Goal: Information Seeking & Learning: Learn about a topic

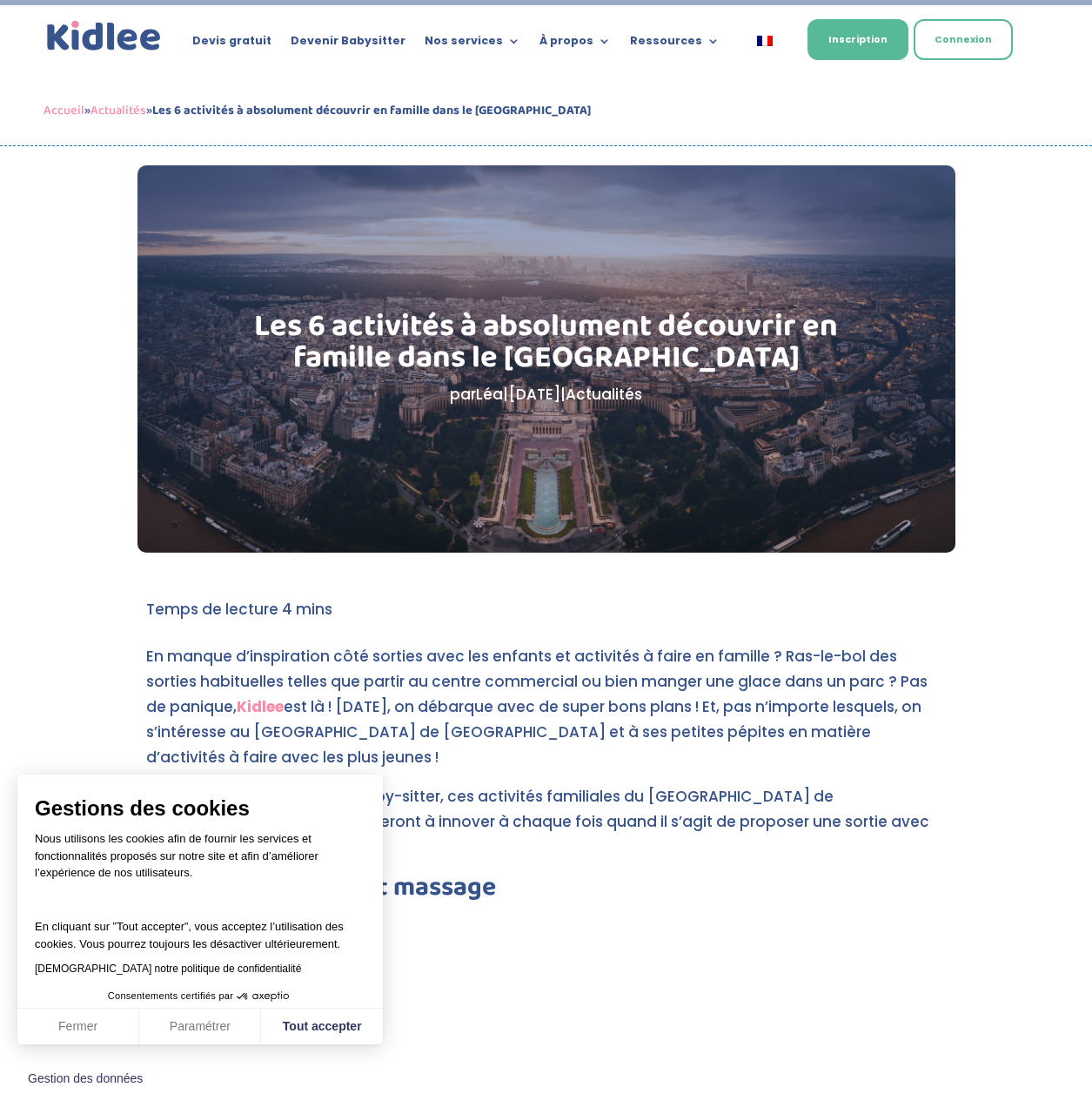
scroll to position [87, 0]
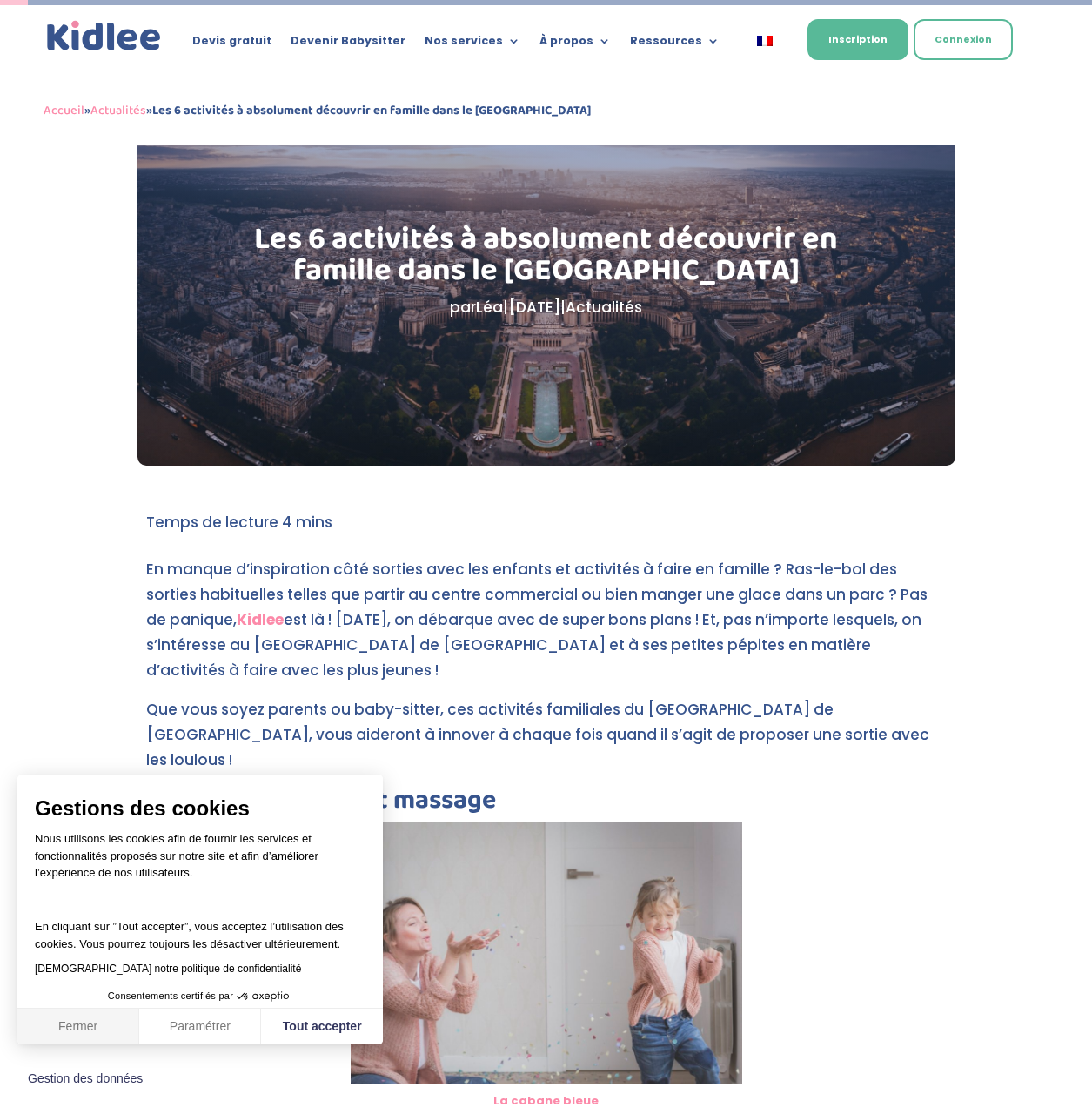
click at [125, 1035] on button "Fermer" at bounding box center [79, 1026] width 122 height 36
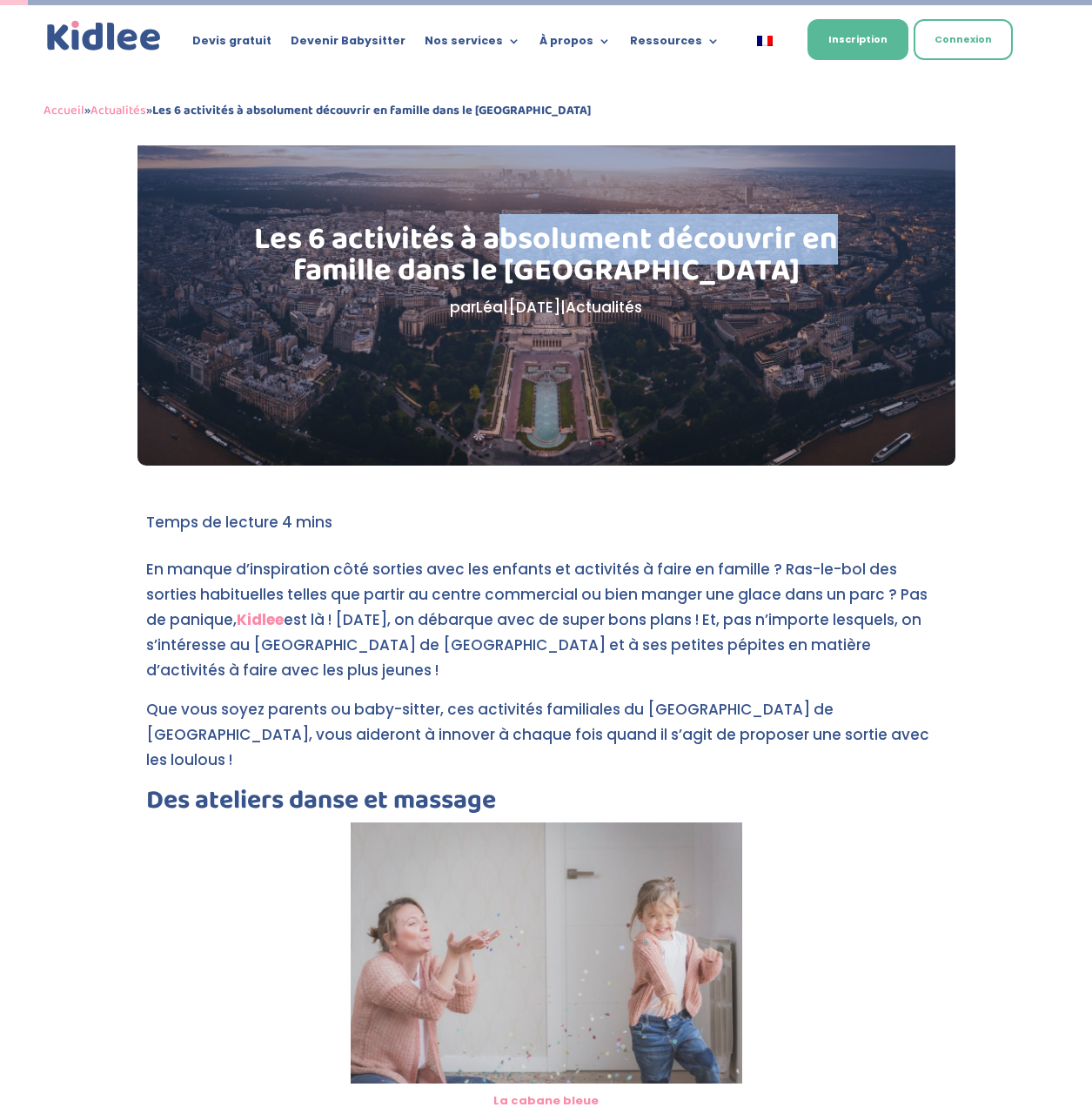
drag, startPoint x: 521, startPoint y: 223, endPoint x: 839, endPoint y: 264, distance: 320.6
click at [839, 264] on h1 "Les 6 activités à absolument découvrir en famille dans le [GEOGRAPHIC_DATA]" at bounding box center [546, 259] width 643 height 72
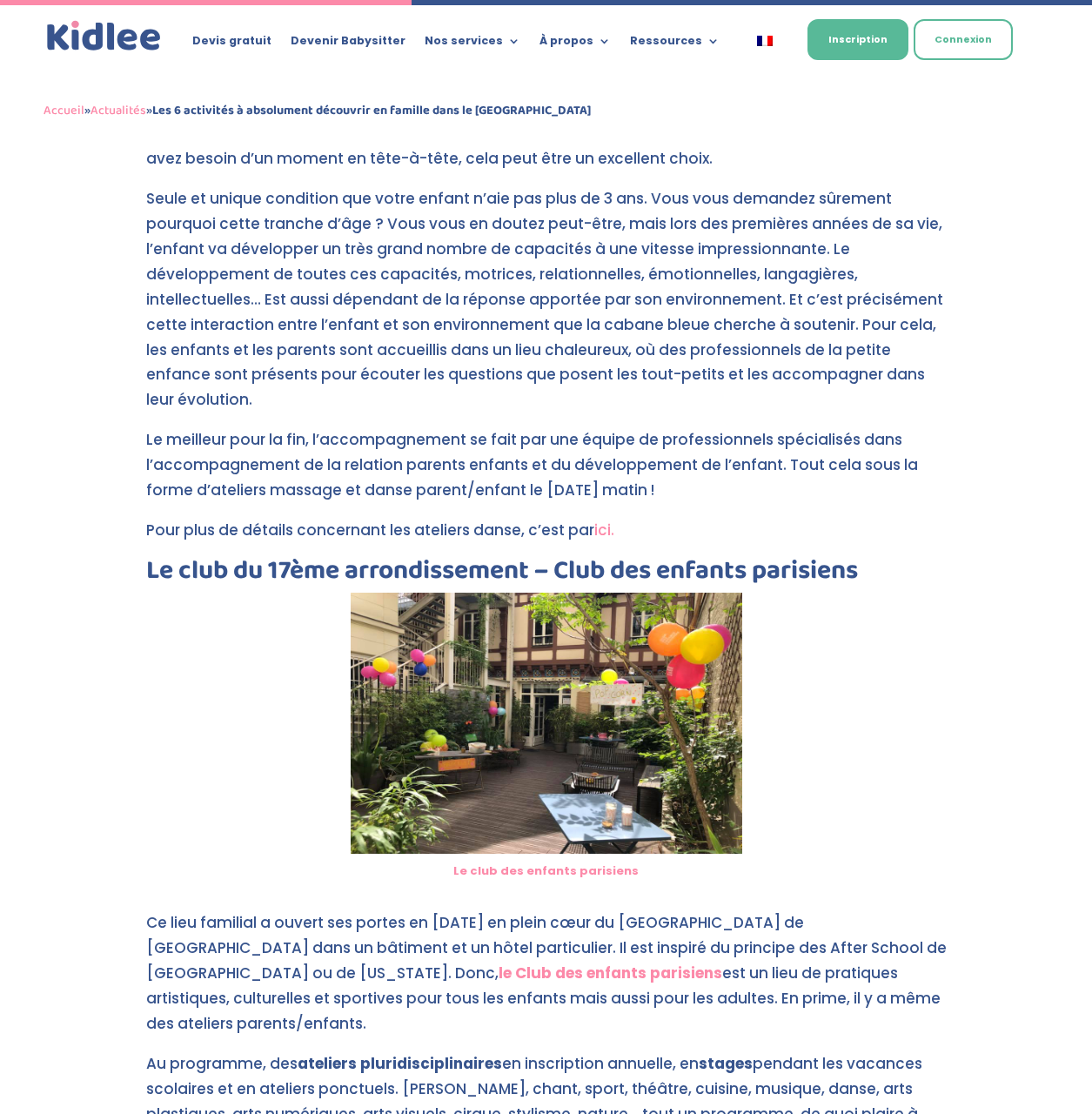
scroll to position [1305, 0]
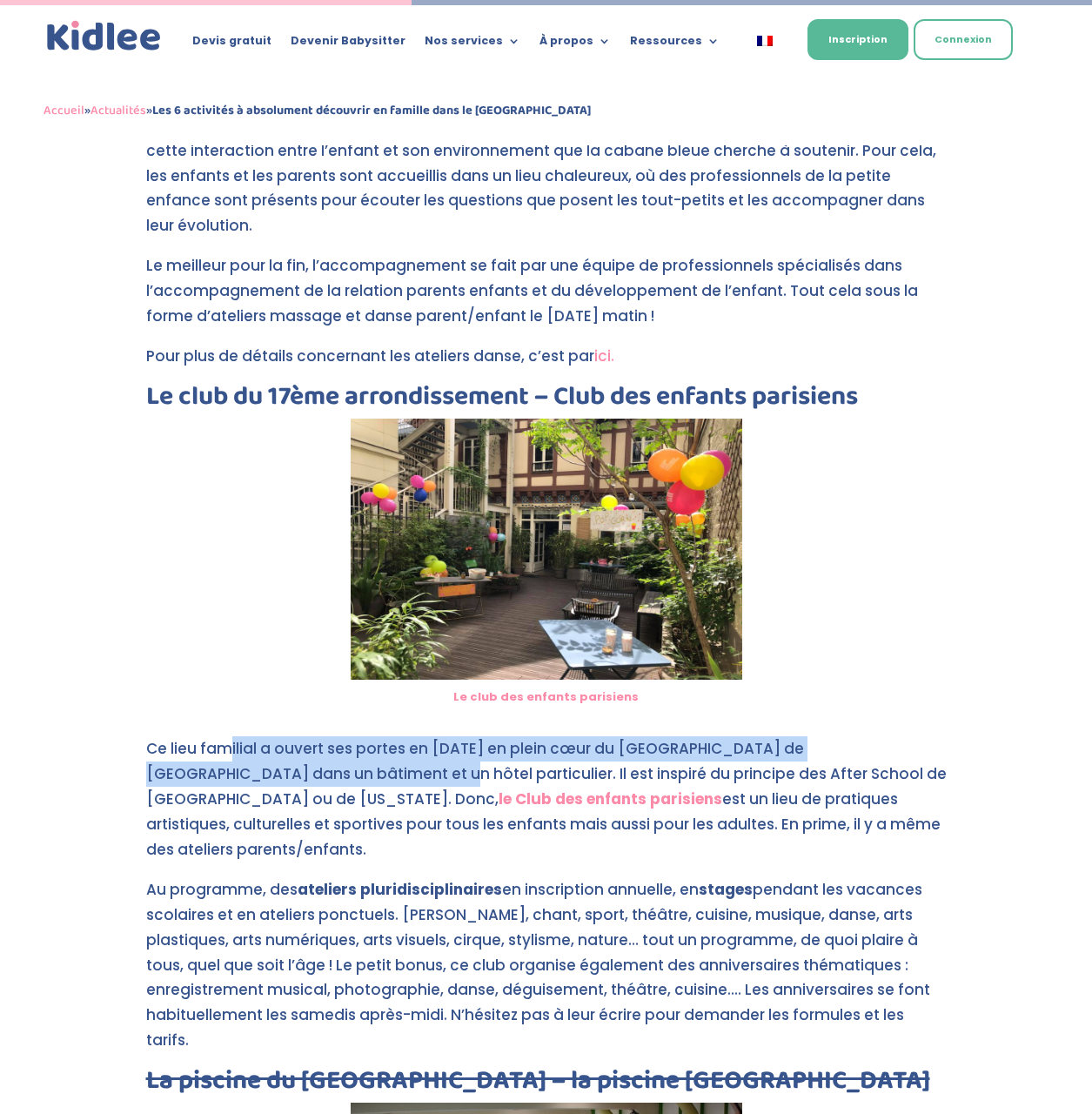
drag, startPoint x: 224, startPoint y: 727, endPoint x: 290, endPoint y: 737, distance: 66.8
click at [290, 737] on p "Ce lieu familial a ouvert ses portes en [DATE] en plein cœur du [GEOGRAPHIC_DAT…" at bounding box center [546, 806] width 801 height 141
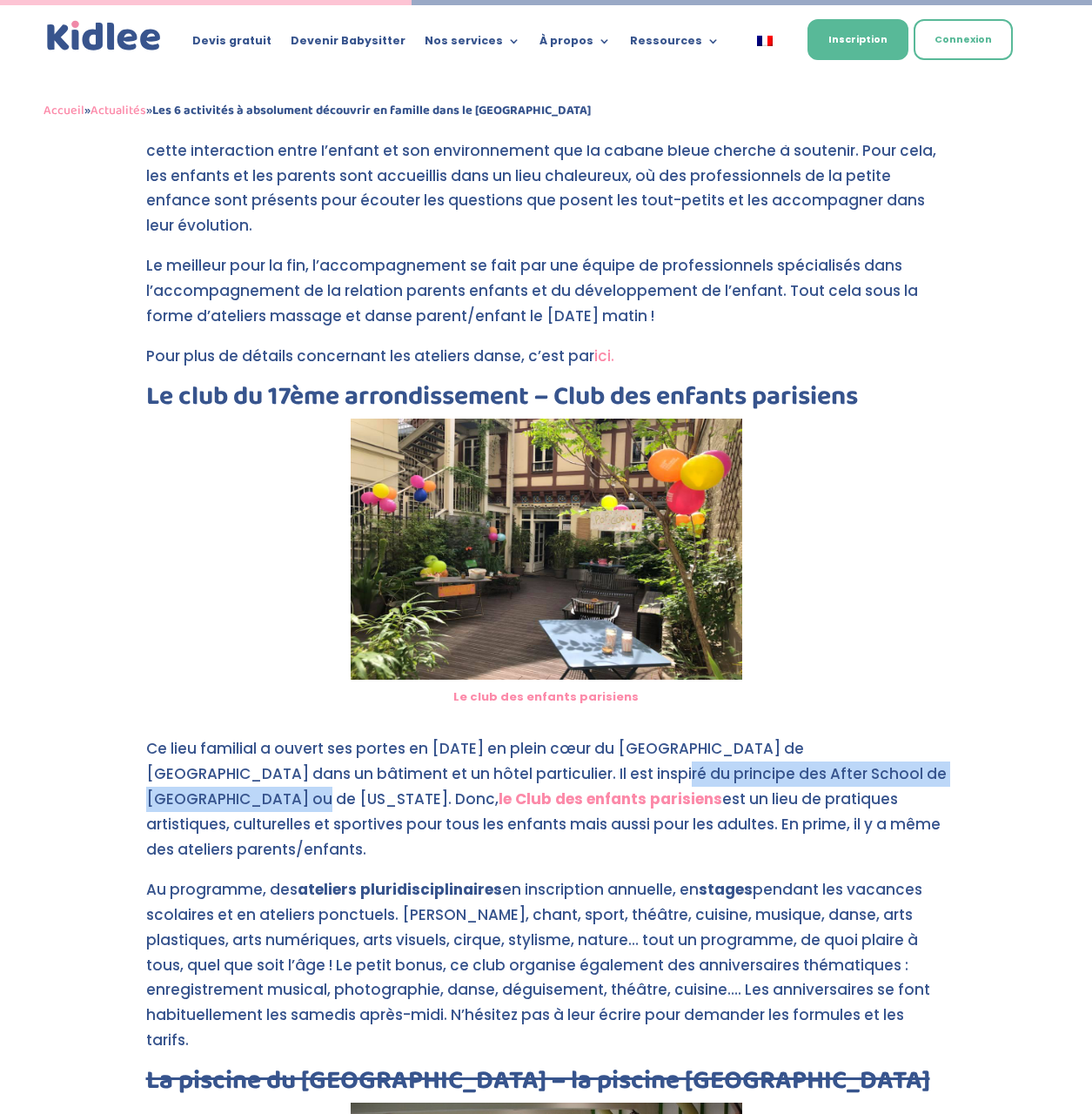
drag, startPoint x: 290, startPoint y: 737, endPoint x: 934, endPoint y: 757, distance: 644.3
click at [934, 757] on p "Ce lieu familial a ouvert ses portes en [DATE] en plein cœur du [GEOGRAPHIC_DAT…" at bounding box center [546, 806] width 801 height 141
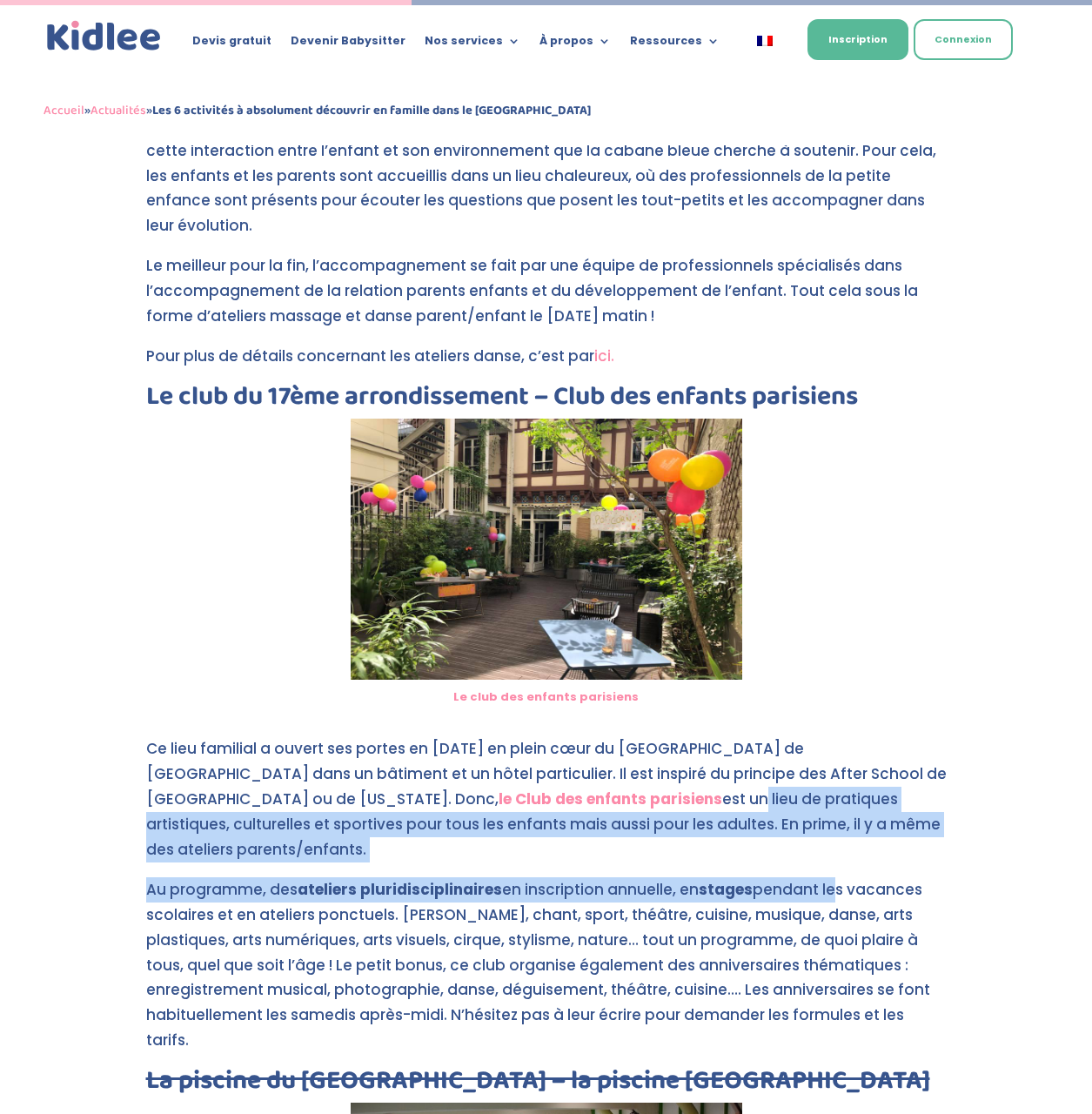
drag, startPoint x: 453, startPoint y: 772, endPoint x: 825, endPoint y: 831, distance: 376.6
click at [828, 829] on div "En manque d’inspiration côté sorties avec les enfants et activités à faire en f…" at bounding box center [546, 1121] width 801 height 3566
click at [438, 816] on p "Ce lieu familial a ouvert ses portes en [DATE] en plein cœur du [GEOGRAPHIC_DAT…" at bounding box center [546, 806] width 801 height 141
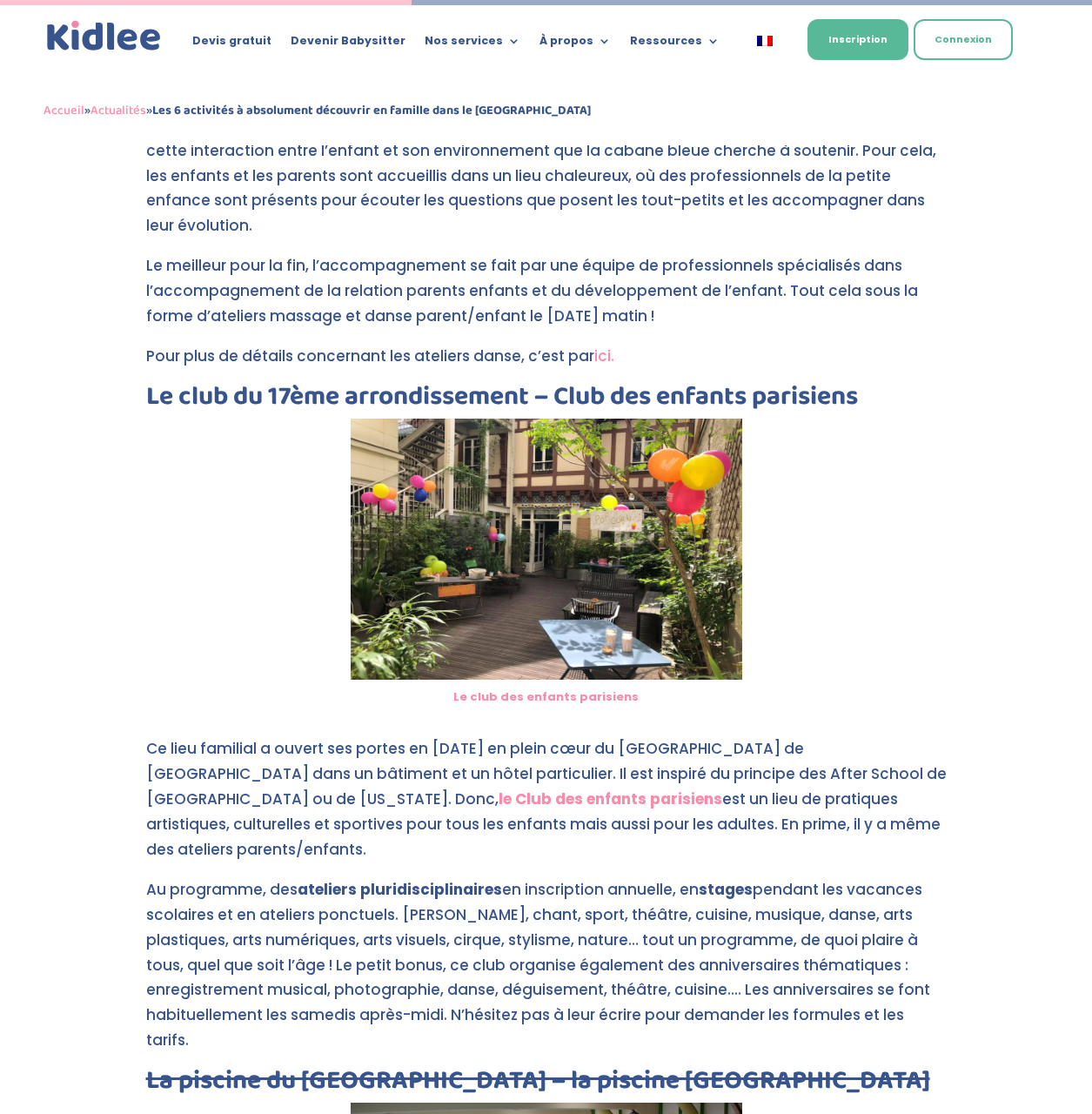
drag, startPoint x: 490, startPoint y: 801, endPoint x: 844, endPoint y: 801, distance: 354.0
click at [844, 801] on p "Ce lieu familial a ouvert ses portes en [DATE] en plein cœur du [GEOGRAPHIC_DAT…" at bounding box center [546, 806] width 801 height 141
click at [108, 823] on div "Les 6 activités à absolument découvrir en famille dans le [GEOGRAPHIC_DATA] par…" at bounding box center [546, 905] width 1092 height 4090
drag, startPoint x: 159, startPoint y: 844, endPoint x: 432, endPoint y: 827, distance: 273.5
click at [432, 877] on p "Au programme, des ateliers pluridisciplinaires en inscription annuelle, en stag…" at bounding box center [546, 971] width 801 height 190
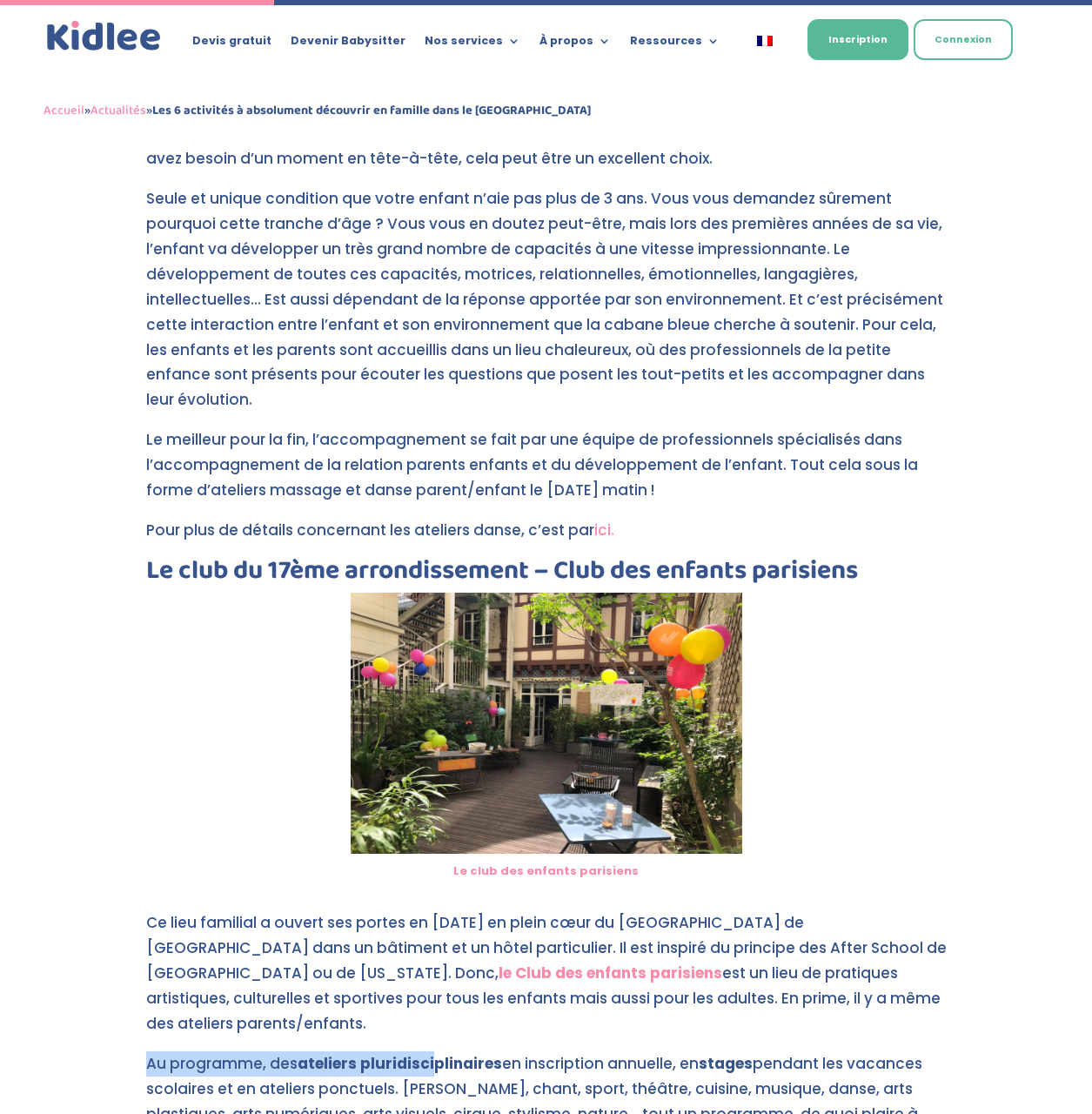
scroll to position [696, 0]
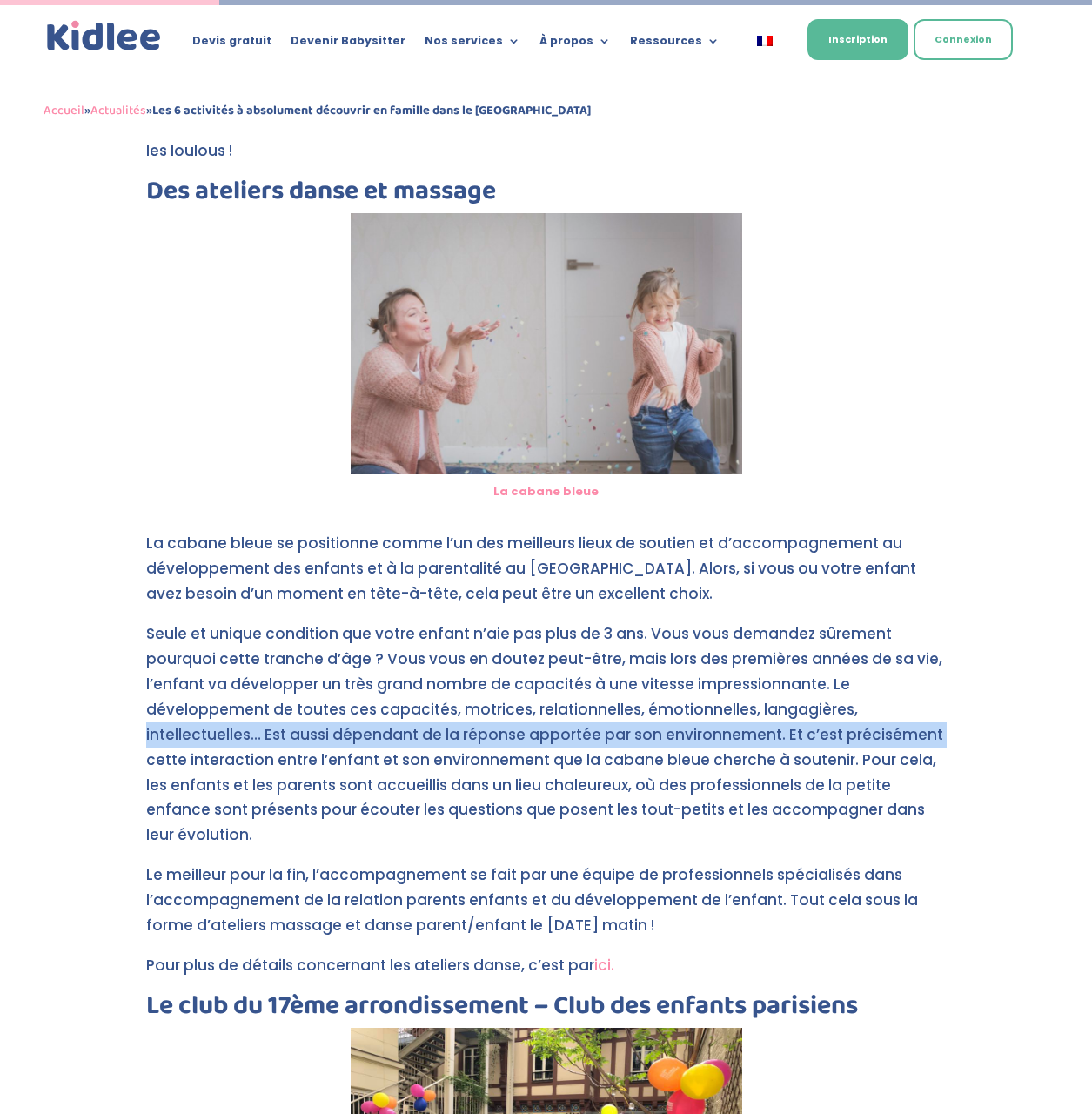
drag, startPoint x: 106, startPoint y: 725, endPoint x: 123, endPoint y: 718, distance: 18.4
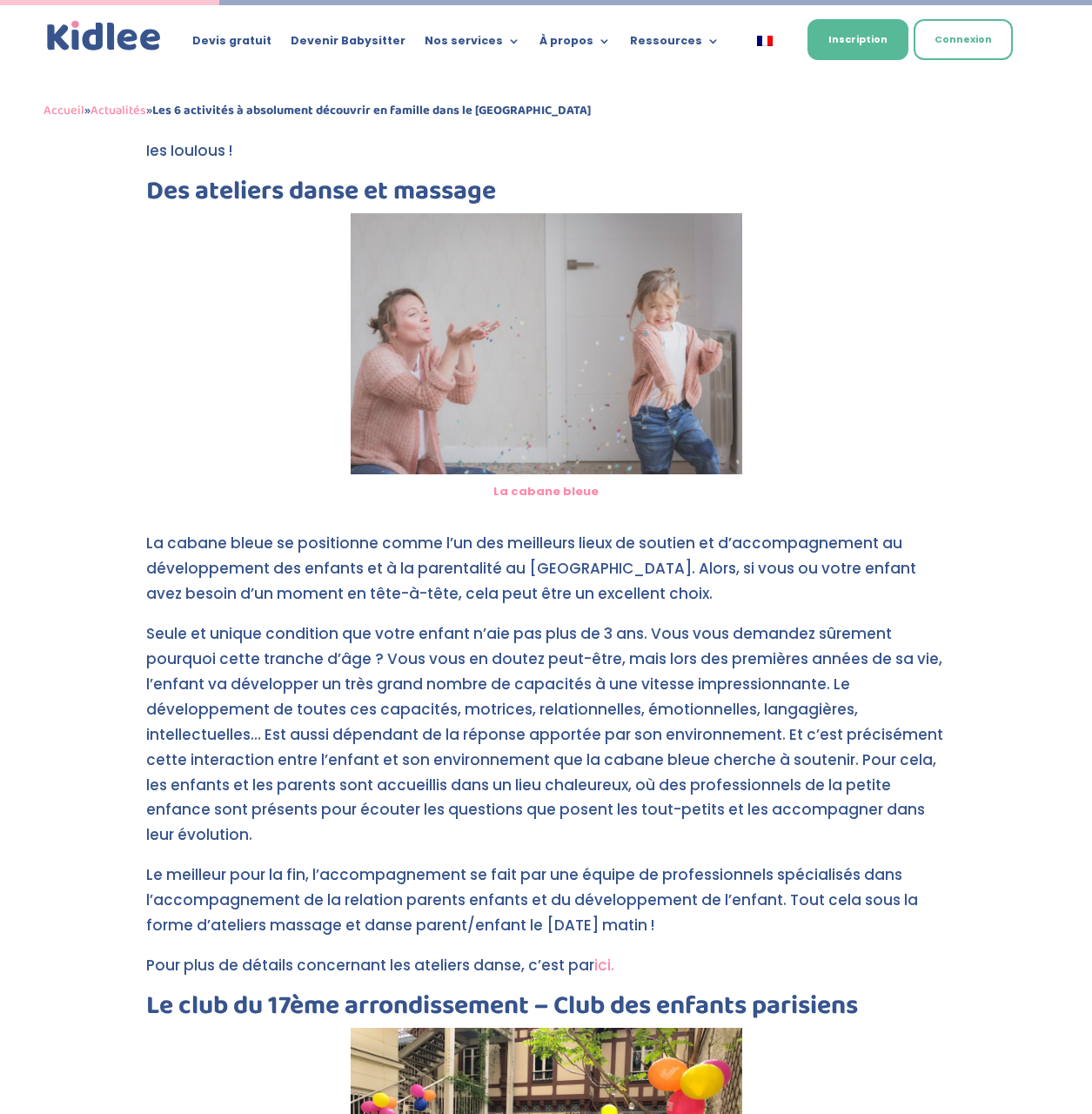
click at [430, 576] on p "La cabane bleue se positionne comme l’un des meilleurs lieux de soutien et d’ac…" at bounding box center [546, 576] width 801 height 90
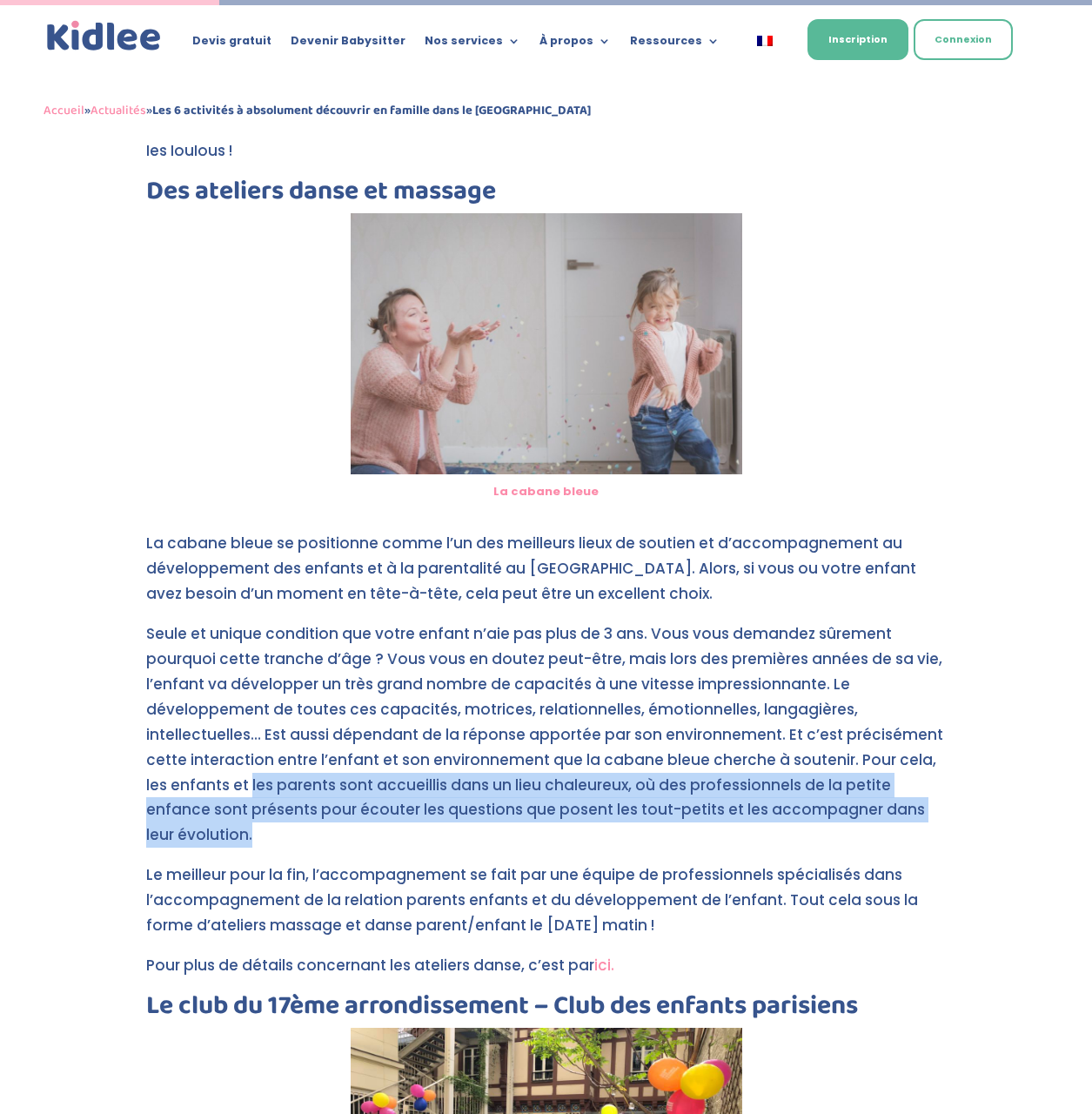
drag, startPoint x: 307, startPoint y: 766, endPoint x: 567, endPoint y: 831, distance: 268.0
click at [567, 831] on p "Seule et unique condition que votre enfant n’aie pas plus de 3 ans. Vous vous d…" at bounding box center [546, 742] width 801 height 241
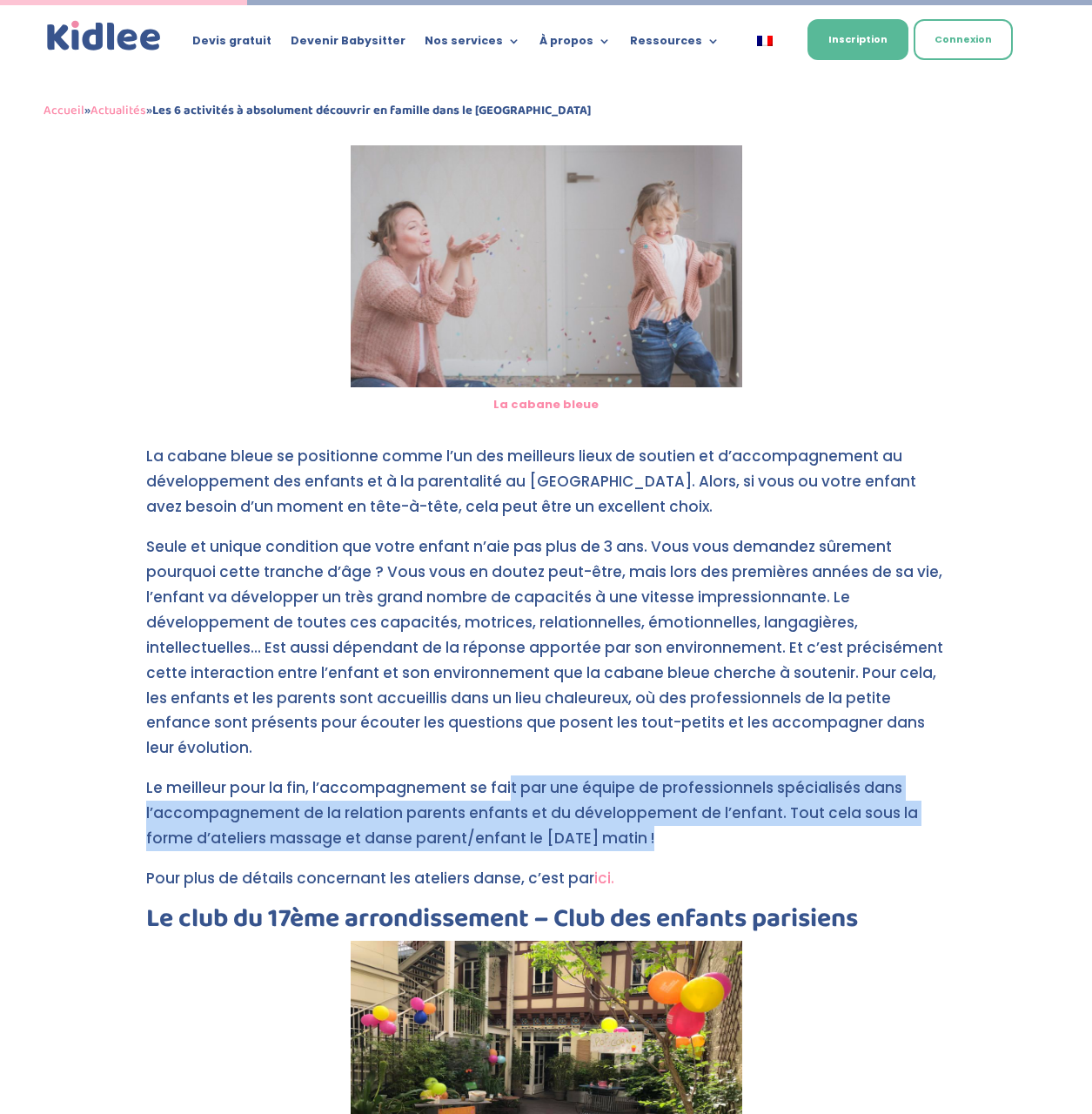
drag, startPoint x: 504, startPoint y: 775, endPoint x: 723, endPoint y: 835, distance: 227.1
click at [723, 835] on p "Le meilleur pour la fin, l’accompagnement se fait par une équipe de professionn…" at bounding box center [546, 821] width 801 height 90
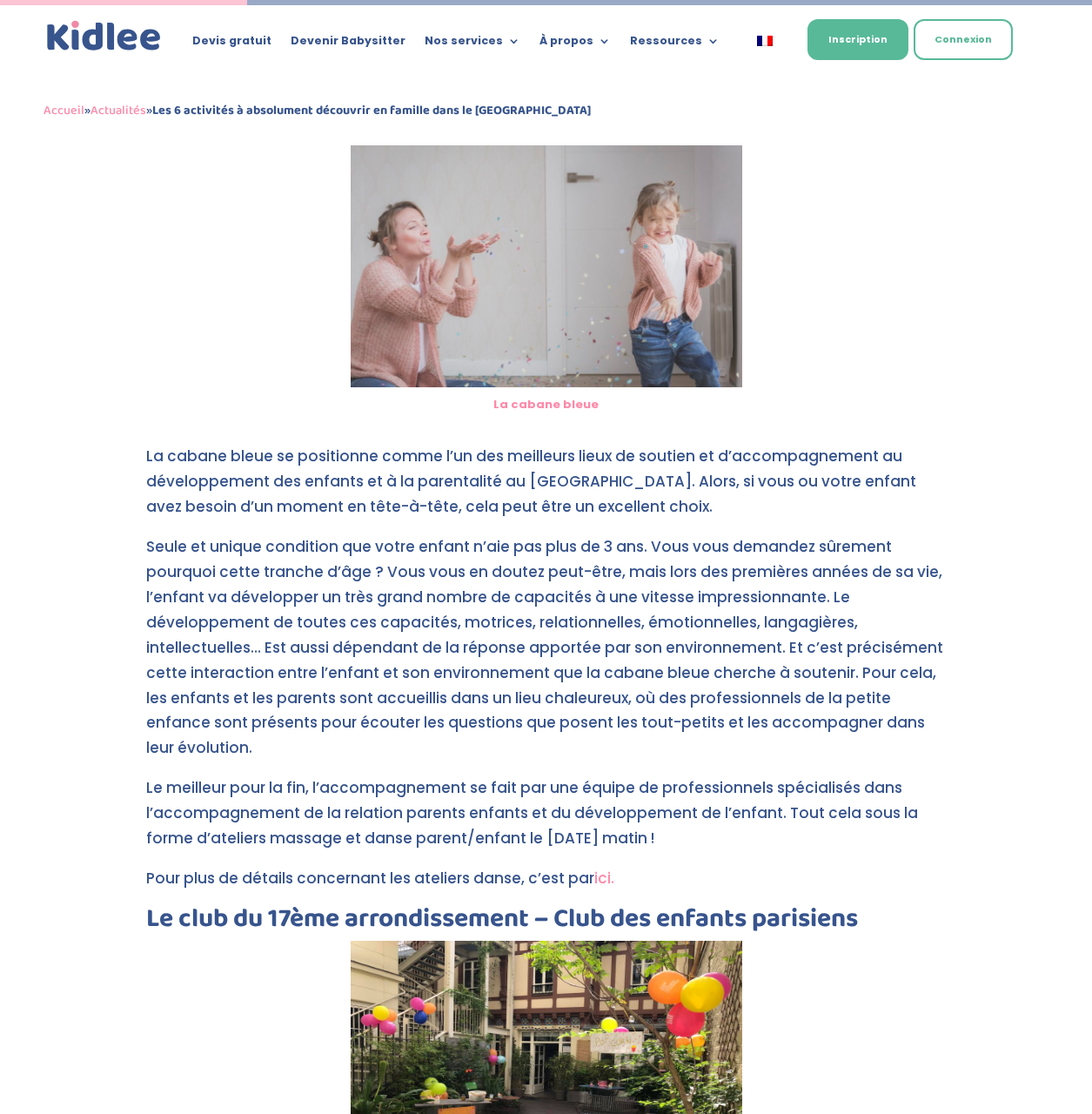
drag, startPoint x: 723, startPoint y: 835, endPoint x: 745, endPoint y: 870, distance: 41.3
click at [745, 870] on p "Pour plus de détails concernant les ateliers danse, c’est par ici." at bounding box center [546, 886] width 801 height 40
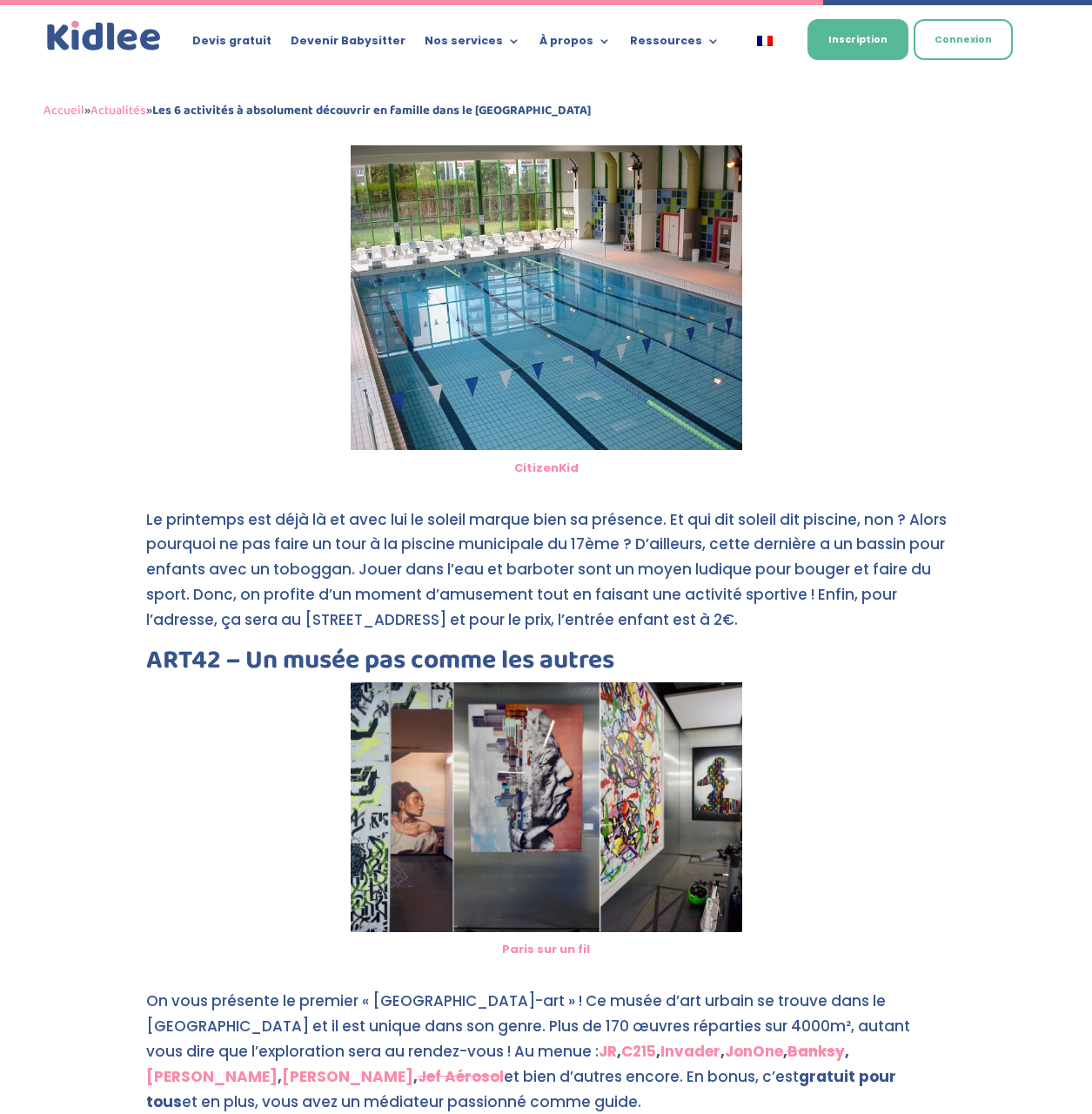
scroll to position [2611, 0]
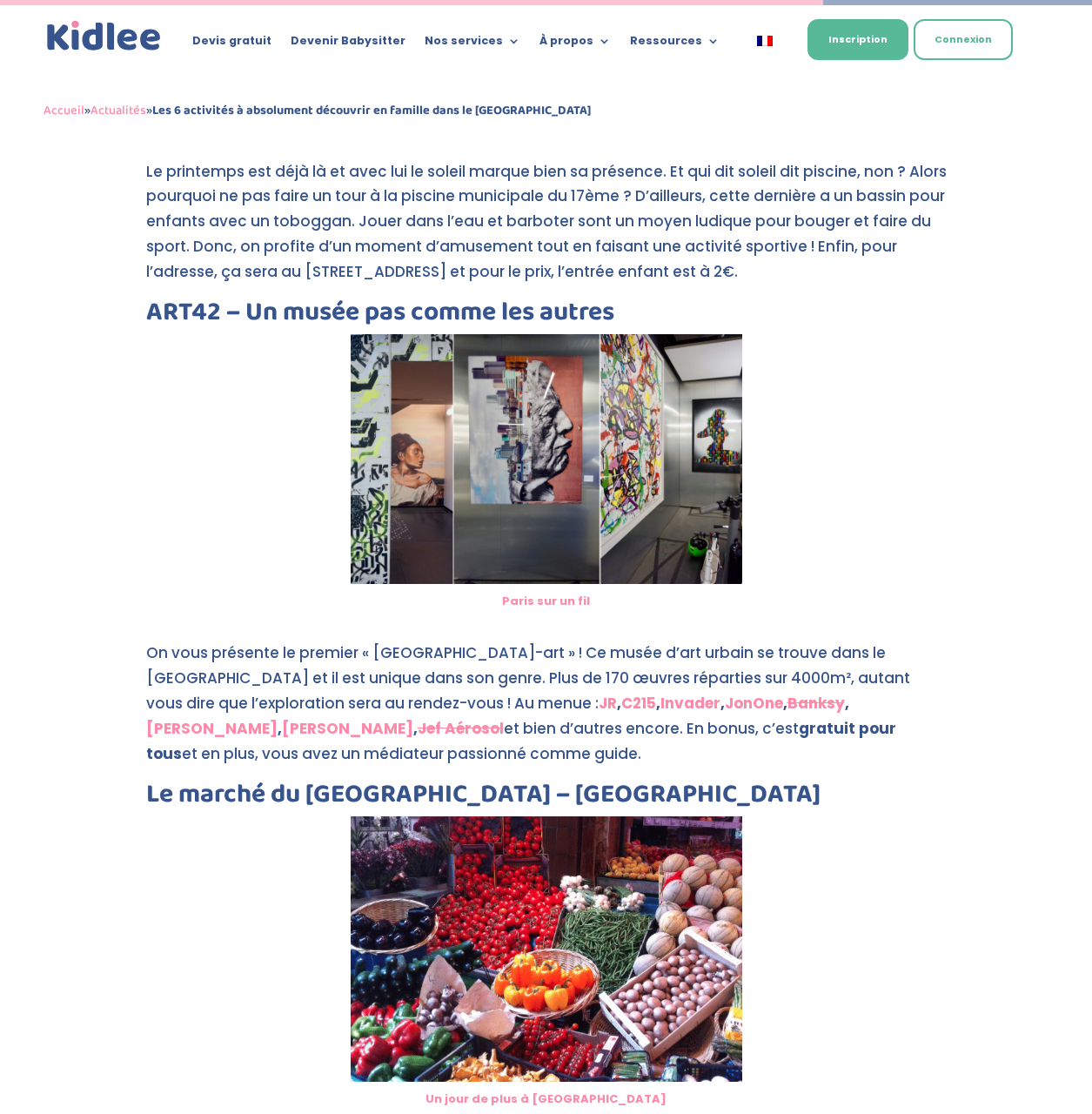
click at [556, 592] on link "Paris sur un fil" at bounding box center [546, 600] width 88 height 17
